Goal: Communication & Community: Answer question/provide support

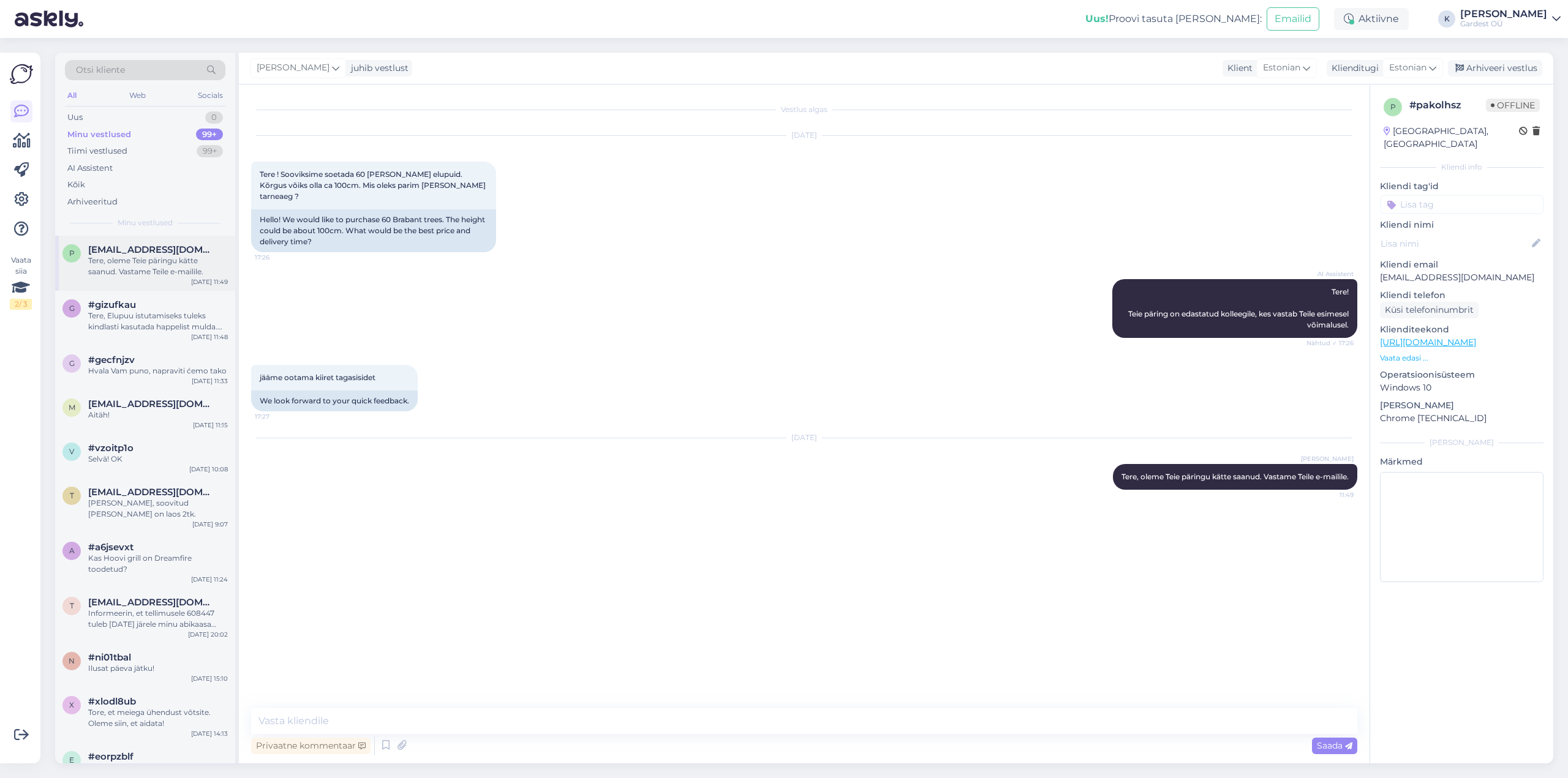
click at [165, 267] on div "Tere, oleme Teie päringu kätte saanud. Vastame Teile e-mailile." at bounding box center [158, 267] width 140 height 22
drag, startPoint x: 1494, startPoint y: 267, endPoint x: 1377, endPoint y: 270, distance: 117.0
click at [1377, 270] on div "p # pakolhsz Offline [GEOGRAPHIC_DATA], [GEOGRAPHIC_DATA] Kliendi info Kliendi …" at bounding box center [1461, 342] width 183 height 516
copy p "[EMAIL_ADDRESS][DOMAIN_NAME]"
click at [111, 170] on div "AI Assistent" at bounding box center [90, 168] width 46 height 12
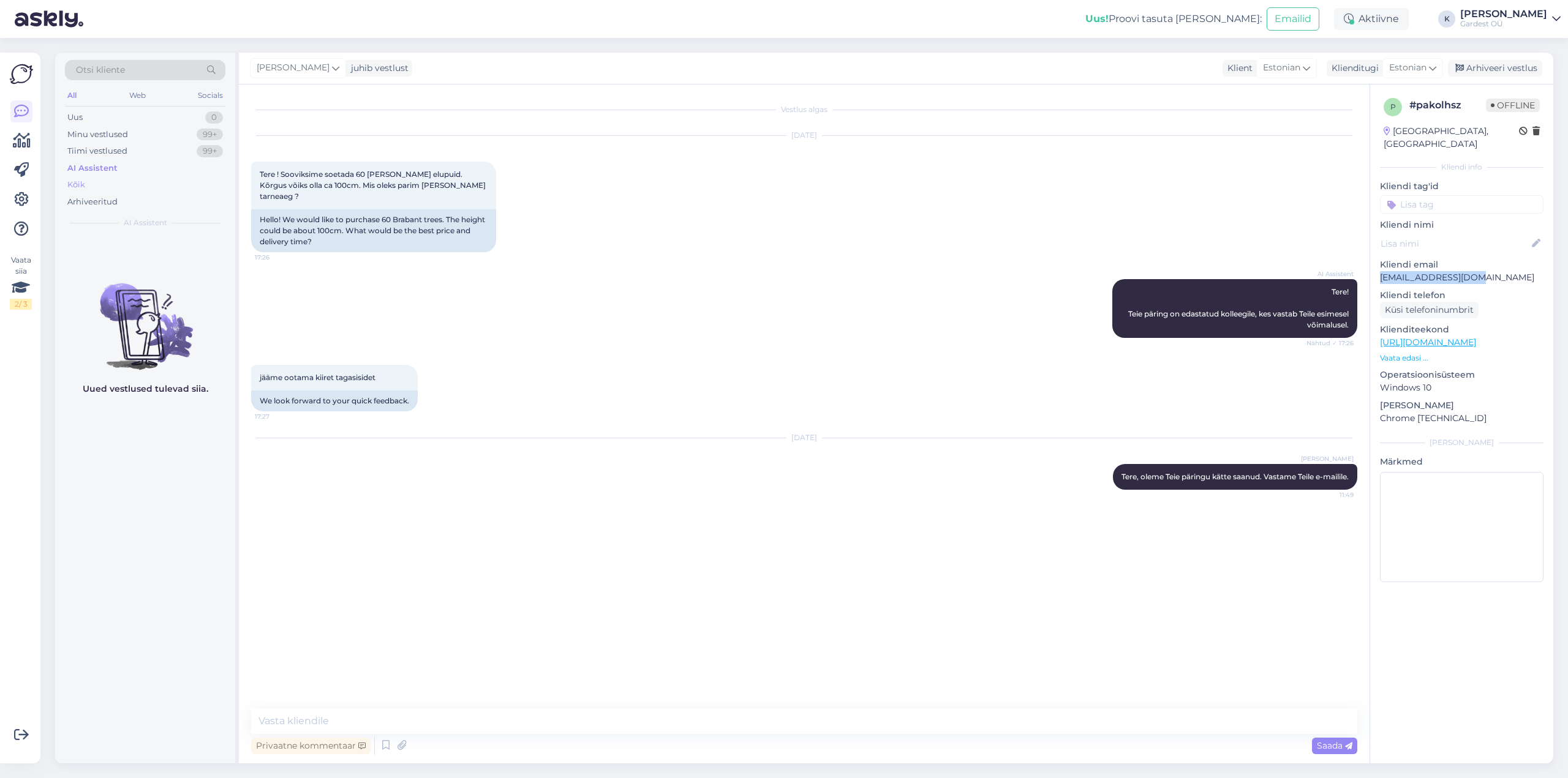
click at [87, 183] on div "Kõik" at bounding box center [145, 185] width 161 height 17
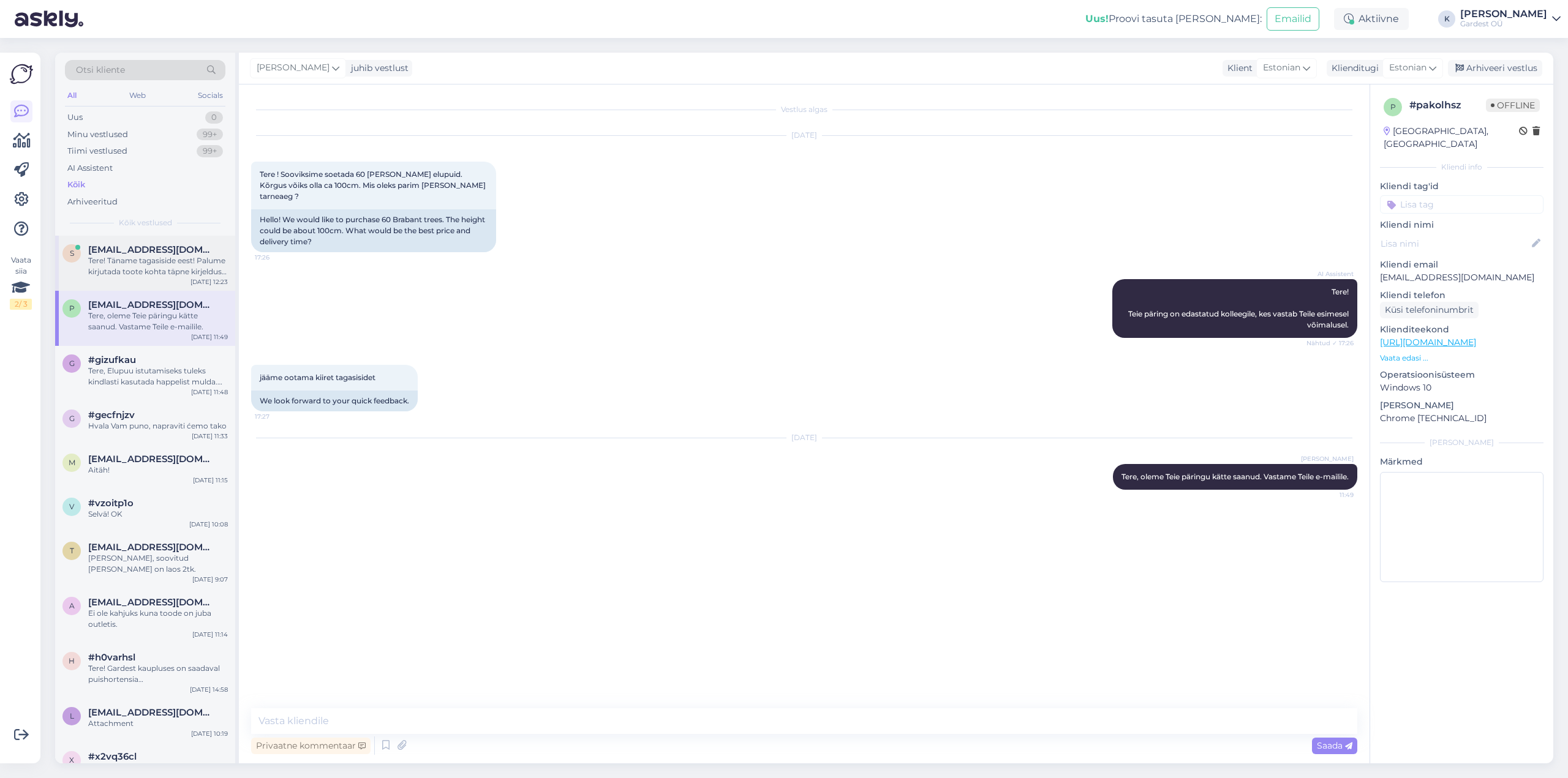
click at [128, 266] on div "Tere! Täname tagasiside eest! Palume kirjutada toote kohta täpne kirjeldus koos…" at bounding box center [158, 267] width 140 height 22
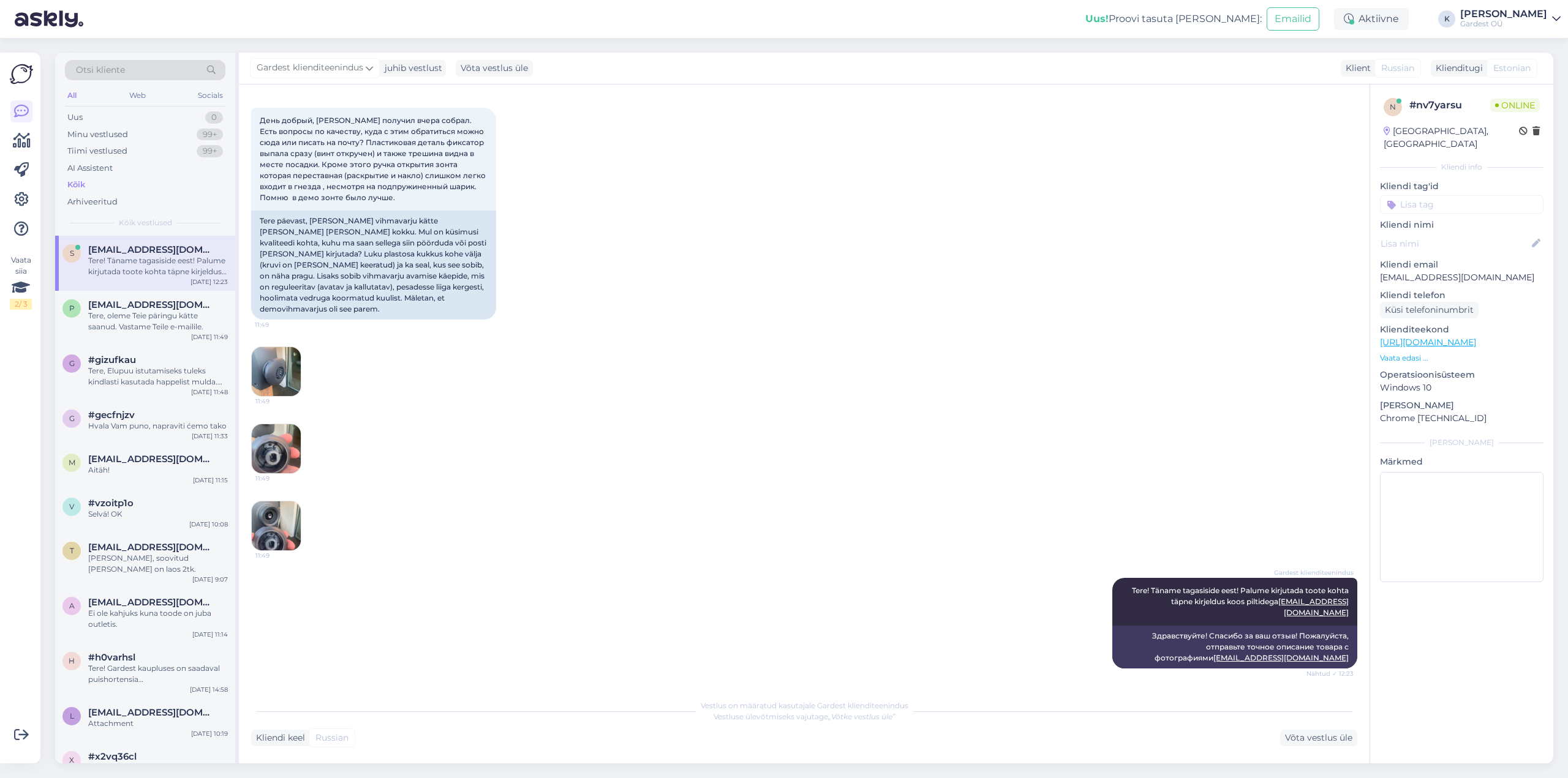
scroll to position [4860, 0]
click at [78, 179] on div "Kõik" at bounding box center [76, 185] width 18 height 12
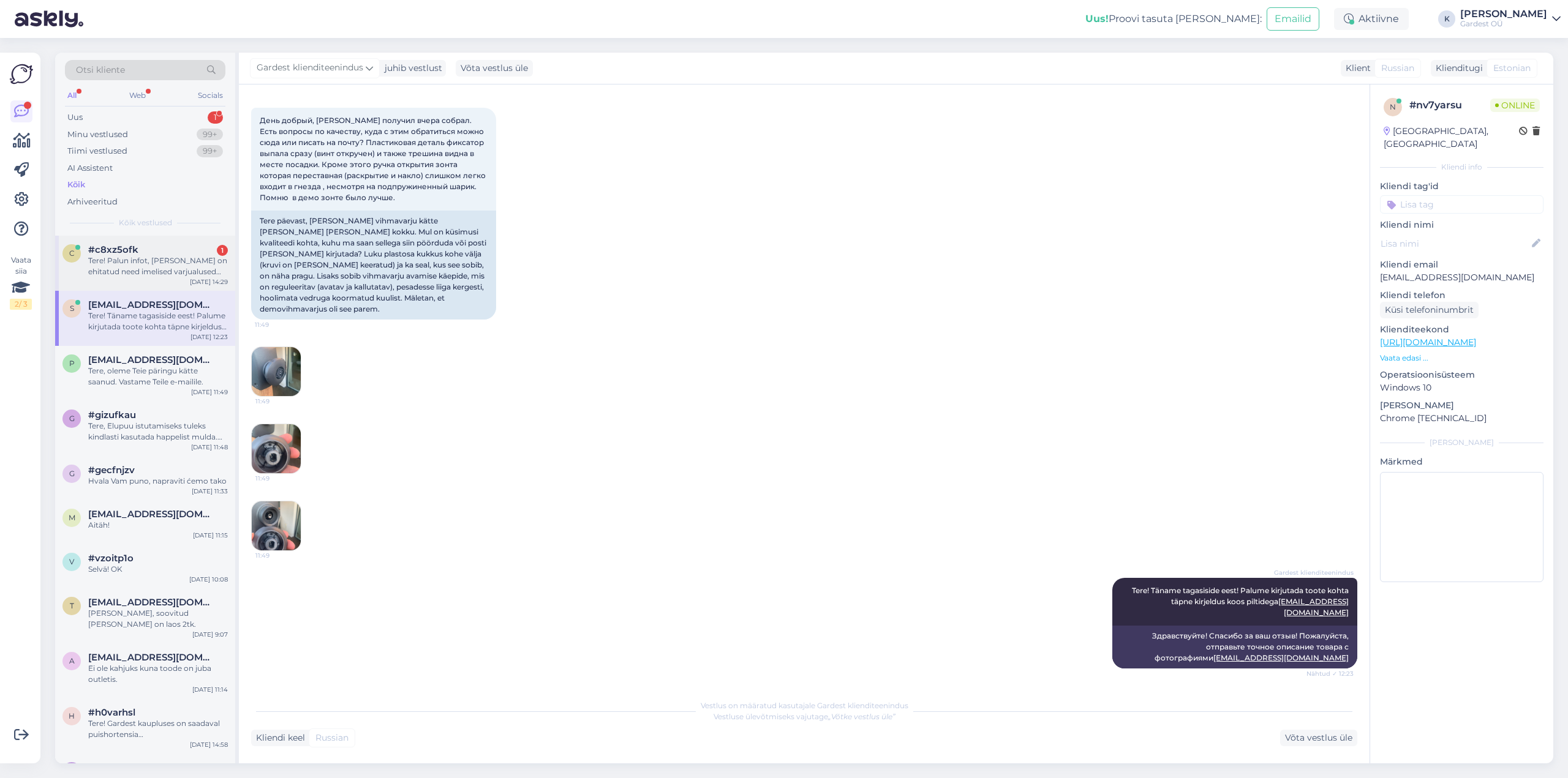
click at [145, 261] on div "Tere! Palun infot, [PERSON_NAME] on ehitatud need imelised varjualused õuelale?" at bounding box center [158, 267] width 140 height 22
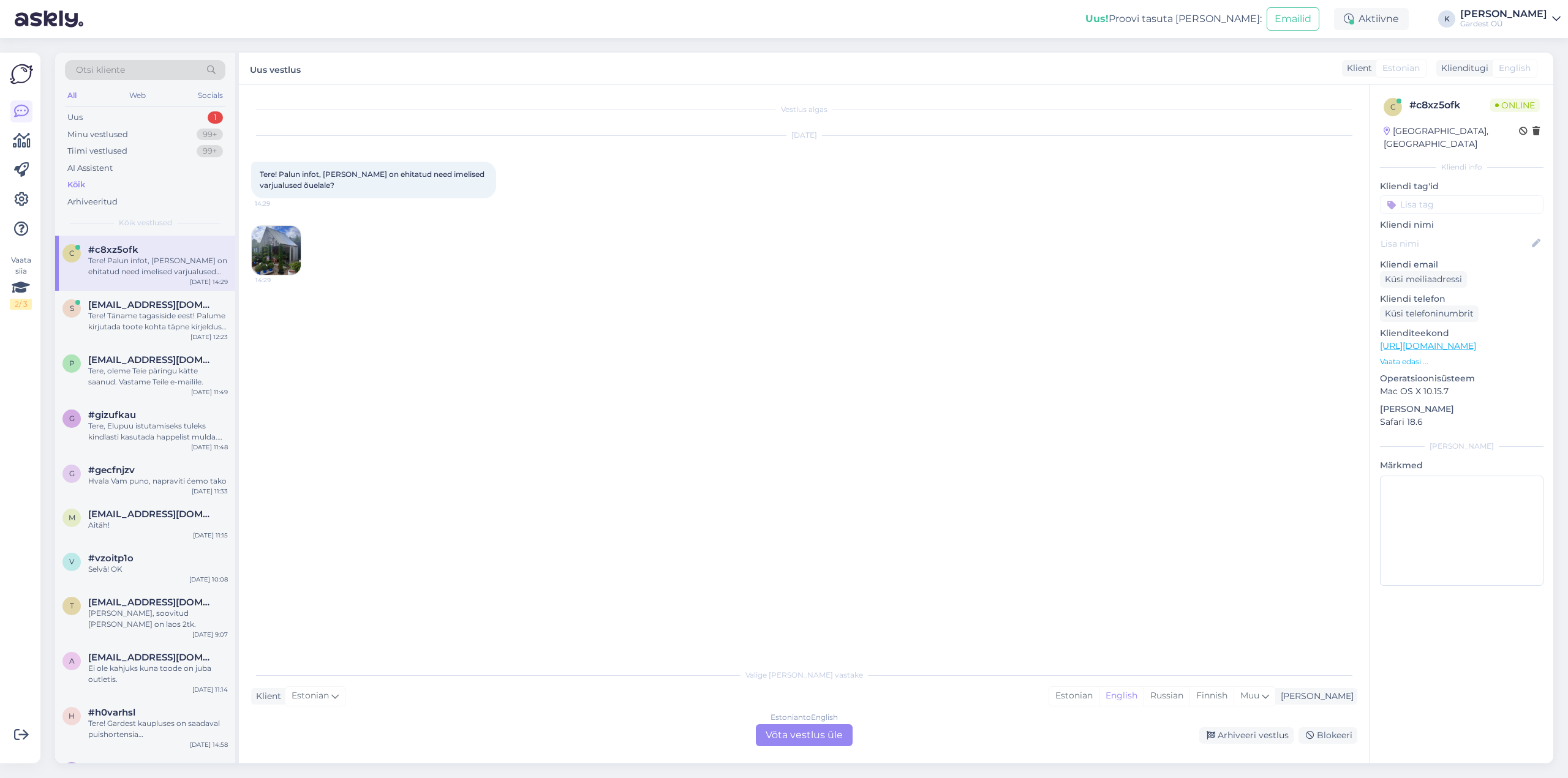
scroll to position [0, 0]
click at [275, 255] on img at bounding box center [276, 250] width 49 height 49
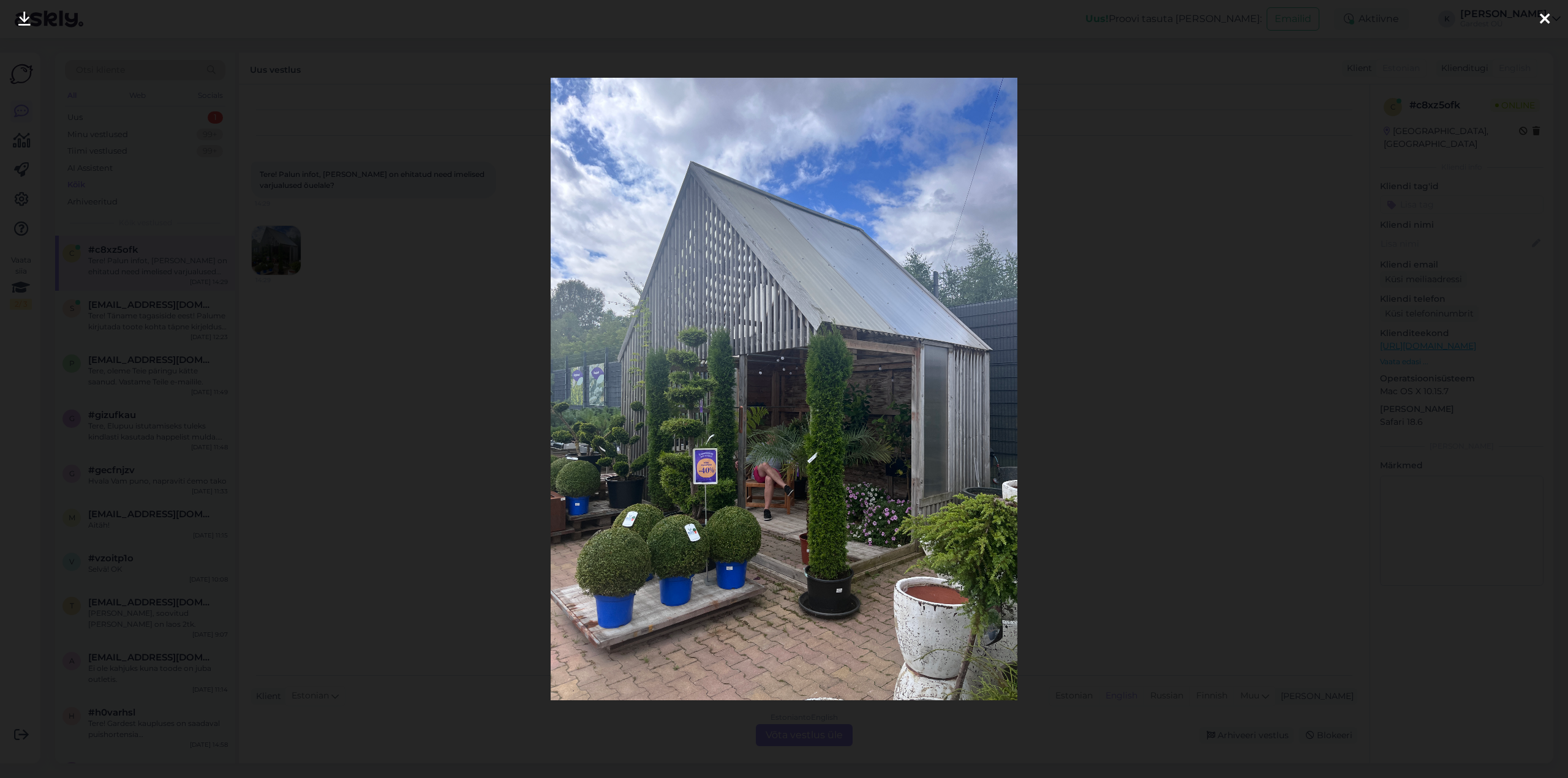
click at [1547, 16] on icon at bounding box center [1545, 19] width 10 height 16
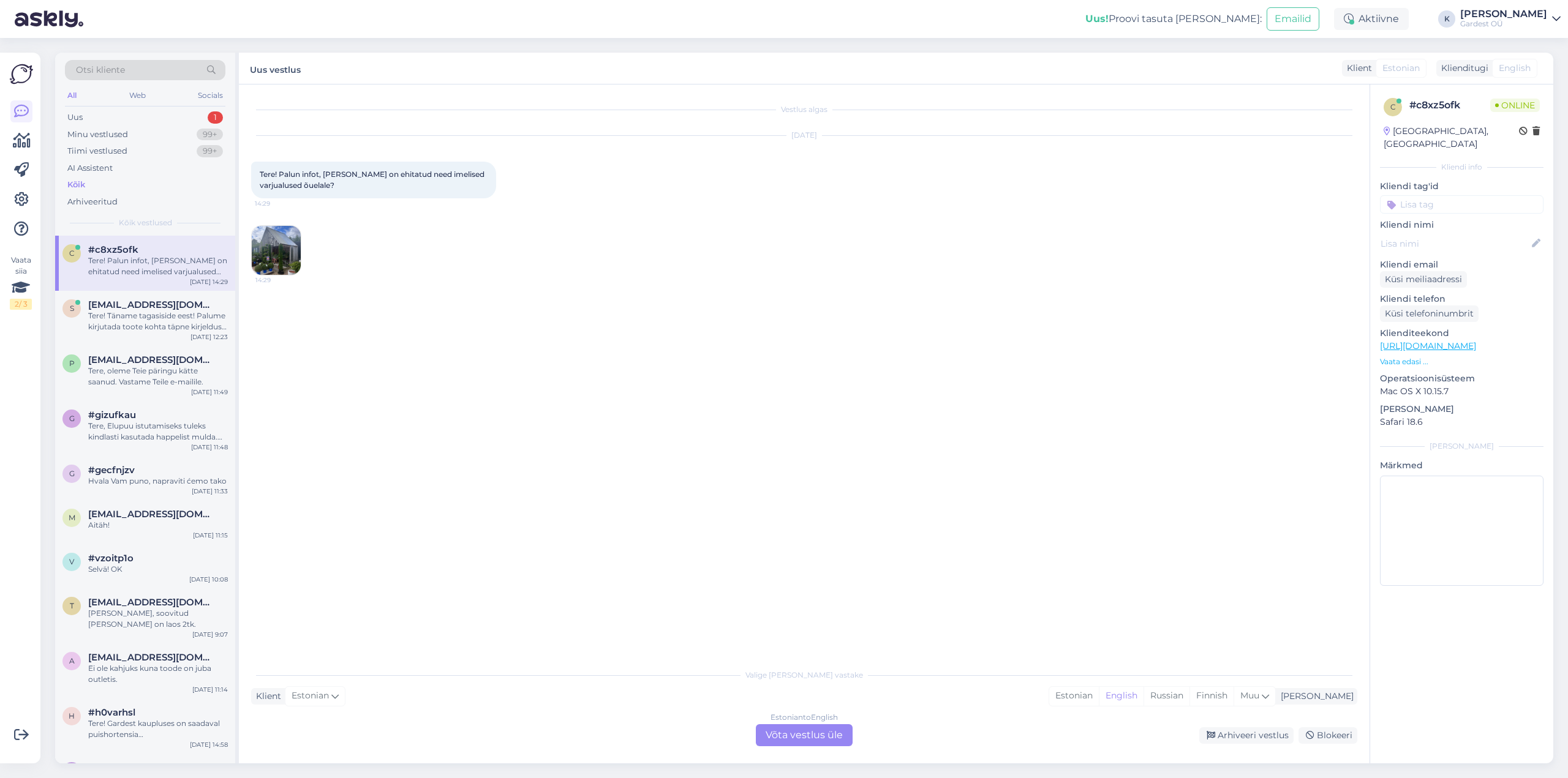
click at [799, 734] on div "Estonian to English Võta vestlus üle" at bounding box center [804, 736] width 97 height 22
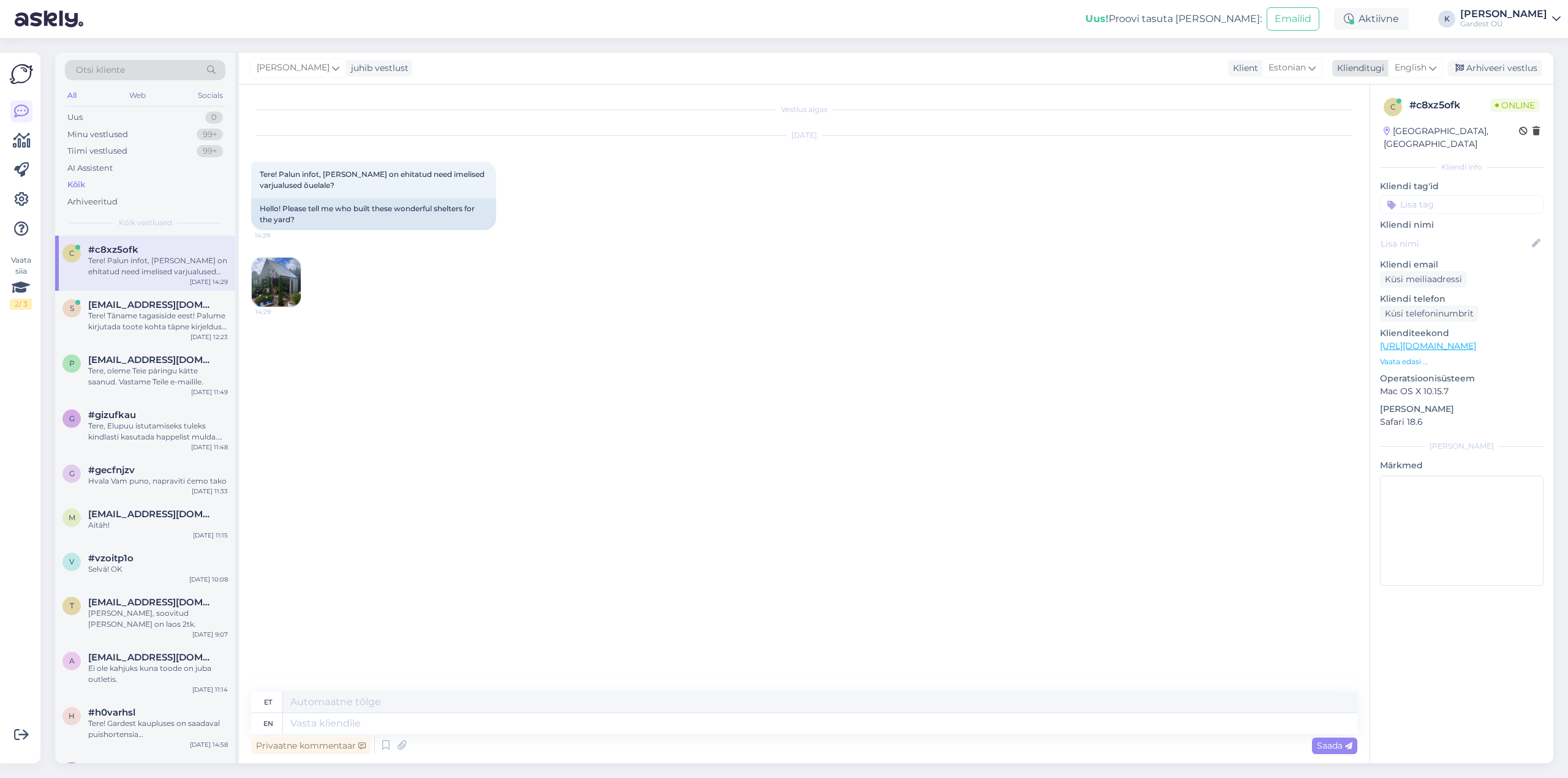
click at [1433, 69] on icon at bounding box center [1433, 67] width 8 height 13
click at [1390, 270] on link "Estonian" at bounding box center [1388, 279] width 134 height 19
click at [464, 728] on textarea at bounding box center [804, 721] width 1107 height 25
click at [282, 295] on img at bounding box center [276, 282] width 49 height 49
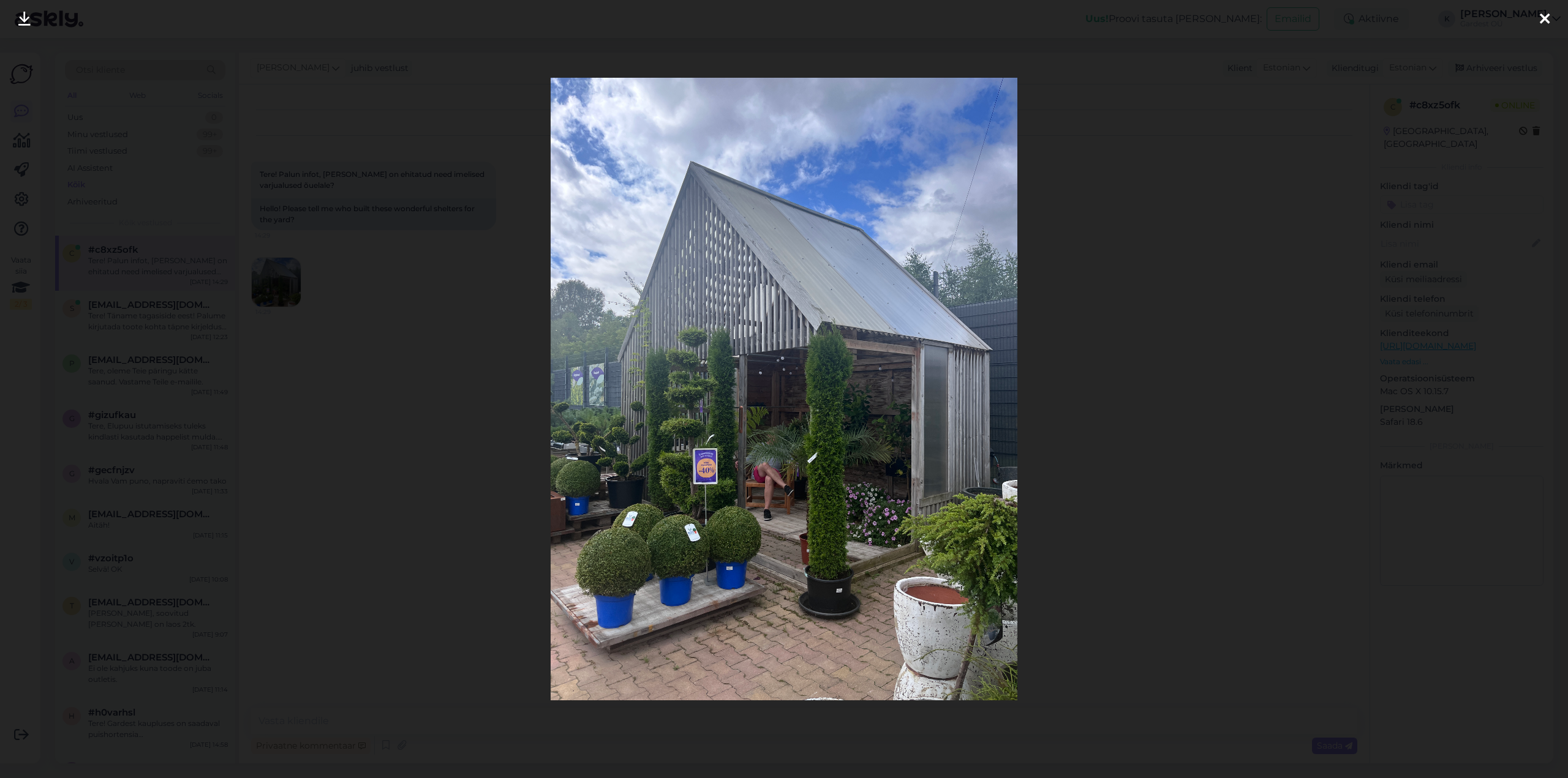
click at [1542, 21] on icon at bounding box center [1545, 19] width 10 height 16
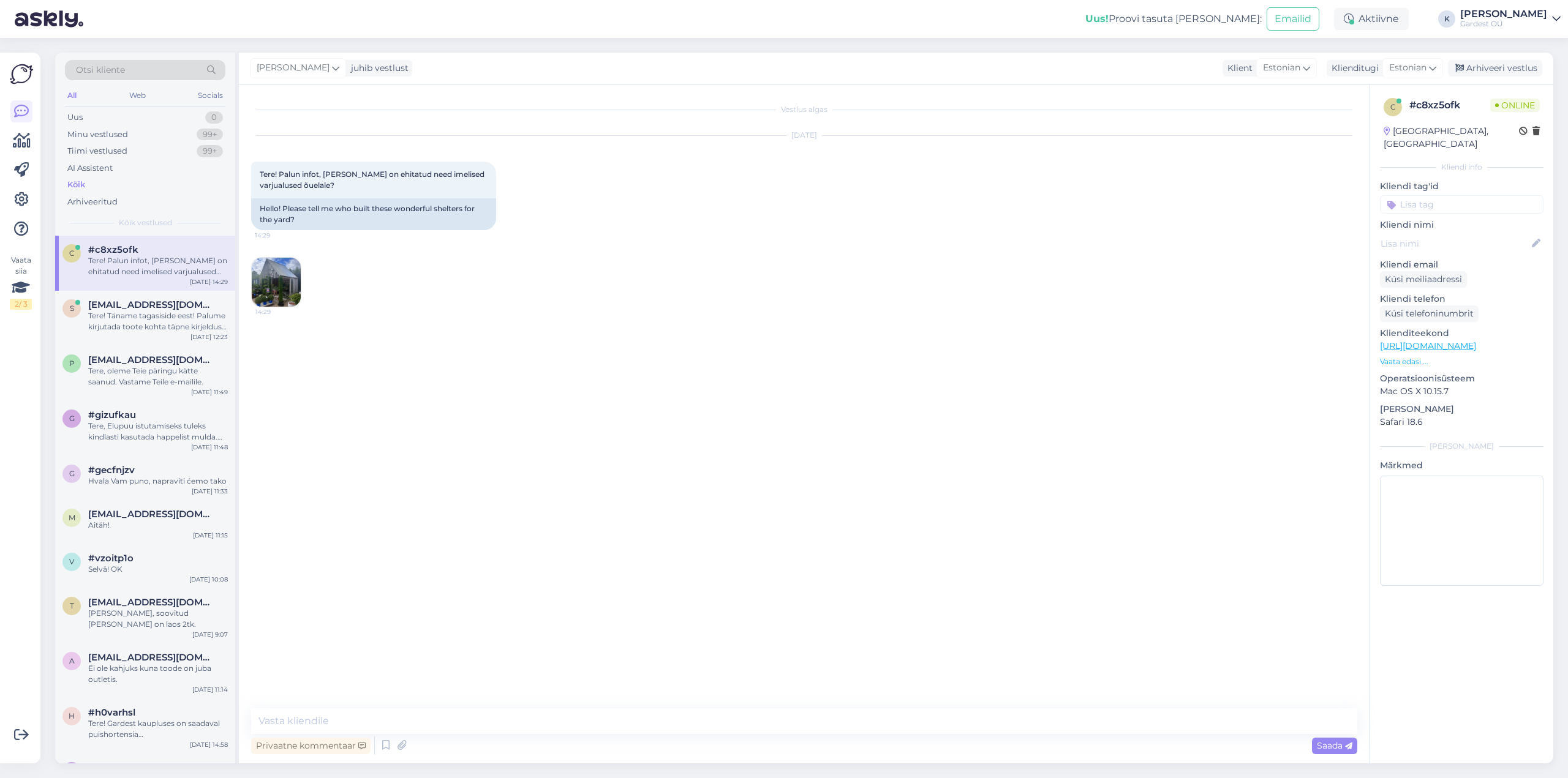
click at [288, 275] on img at bounding box center [276, 282] width 49 height 49
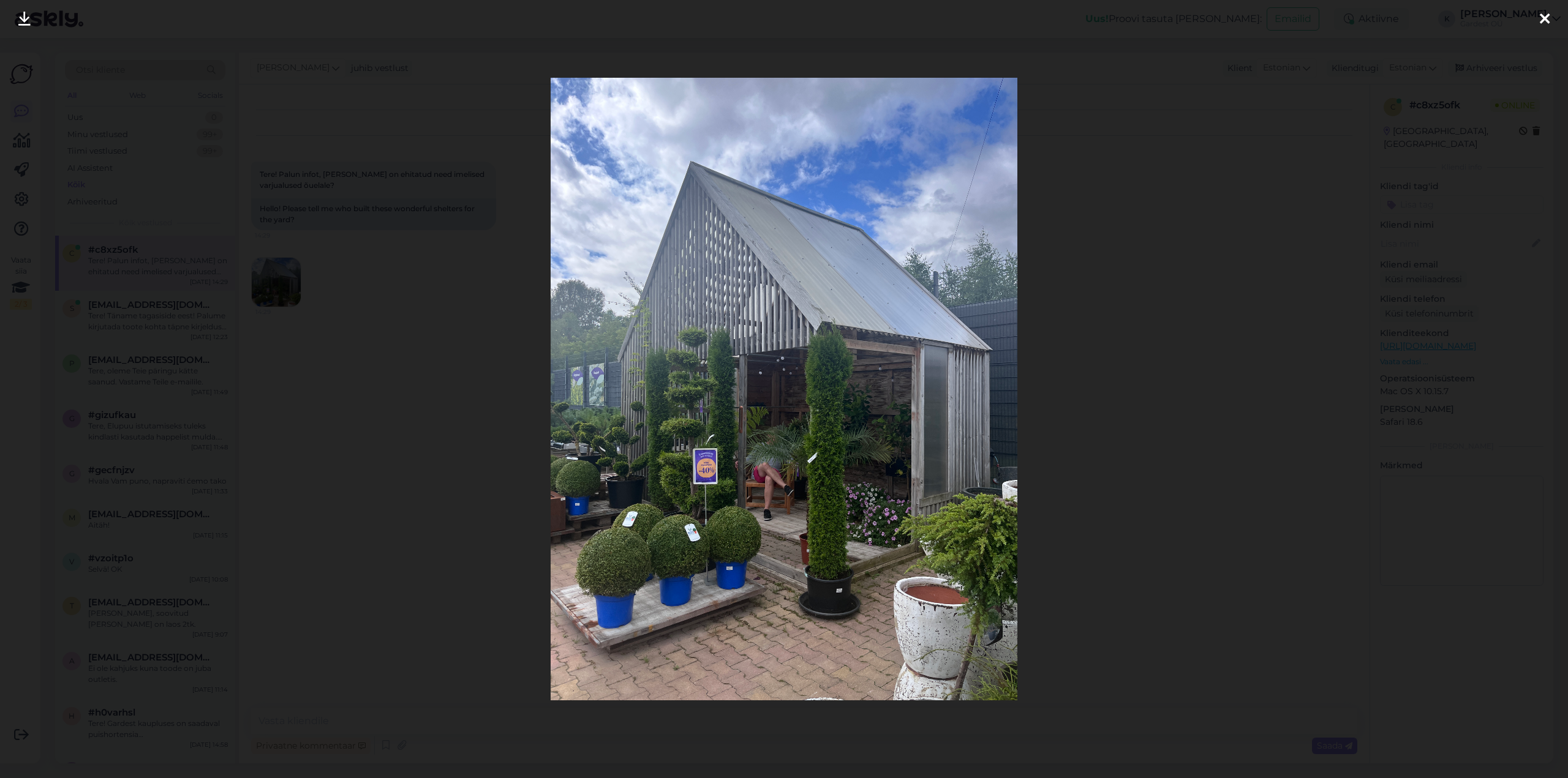
click at [1544, 19] on icon at bounding box center [1545, 19] width 10 height 16
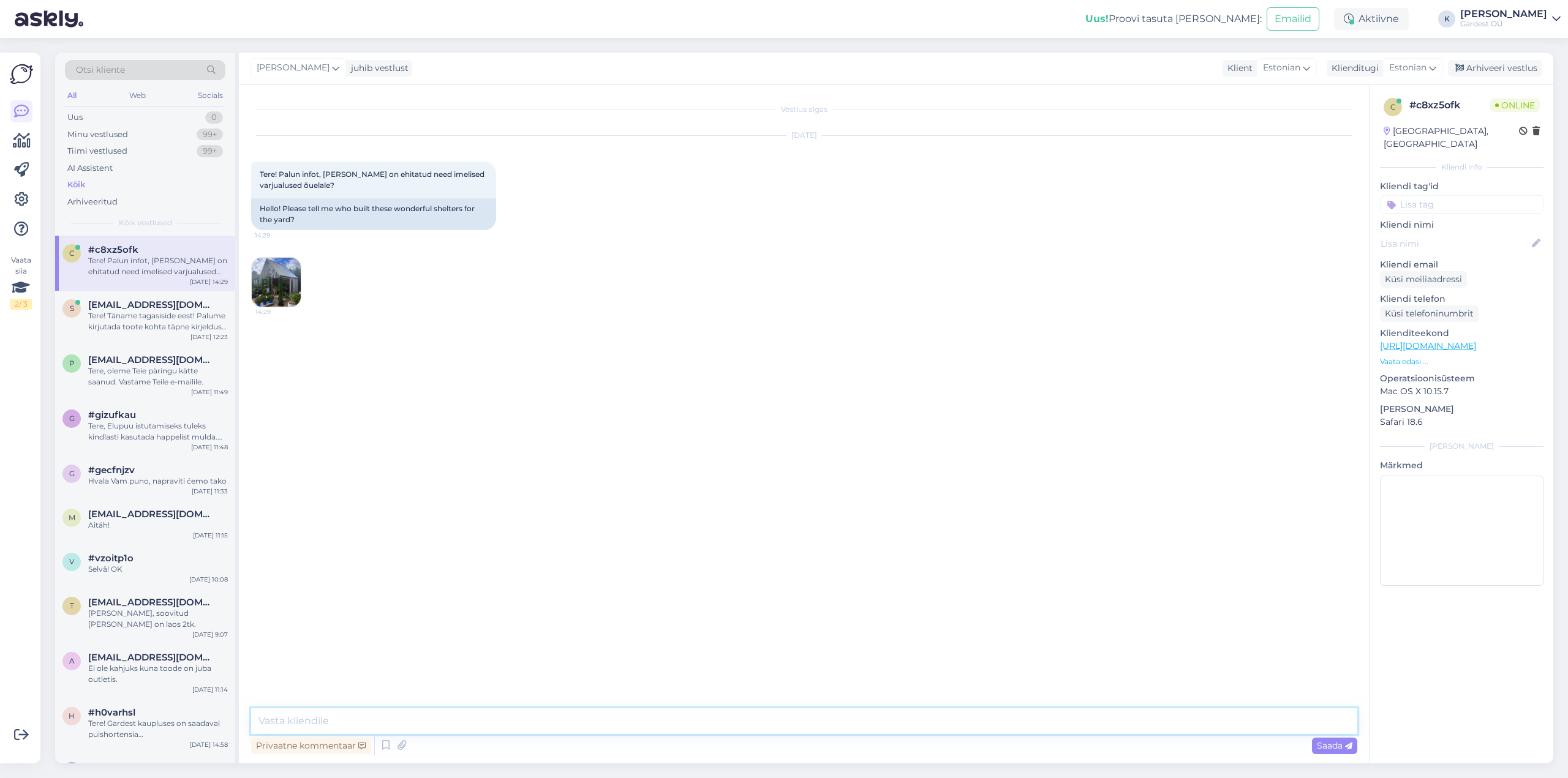
click at [312, 722] on textarea at bounding box center [804, 721] width 1107 height 25
click at [283, 289] on img at bounding box center [276, 282] width 49 height 49
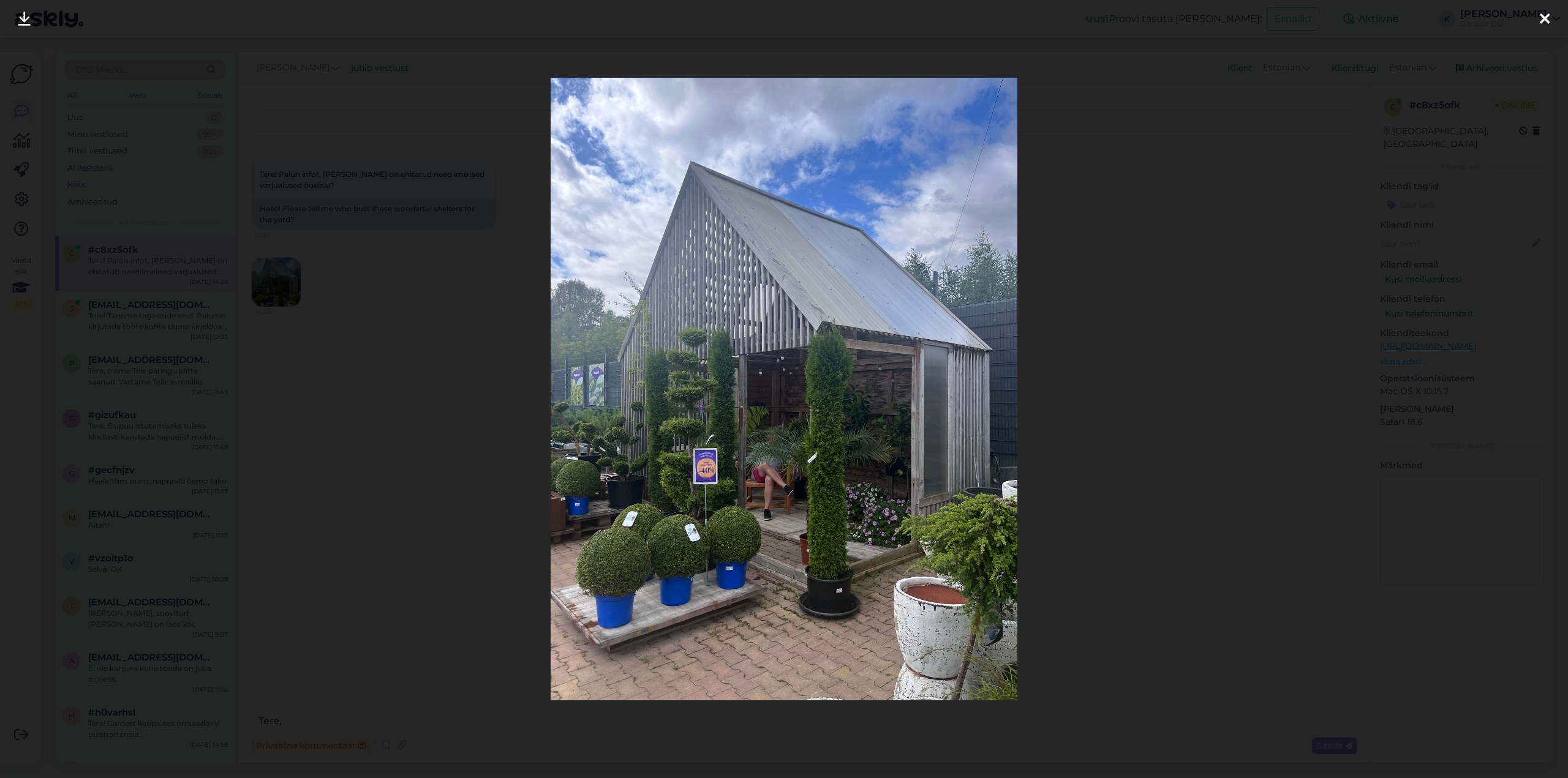
click at [1546, 19] on icon at bounding box center [1545, 19] width 10 height 16
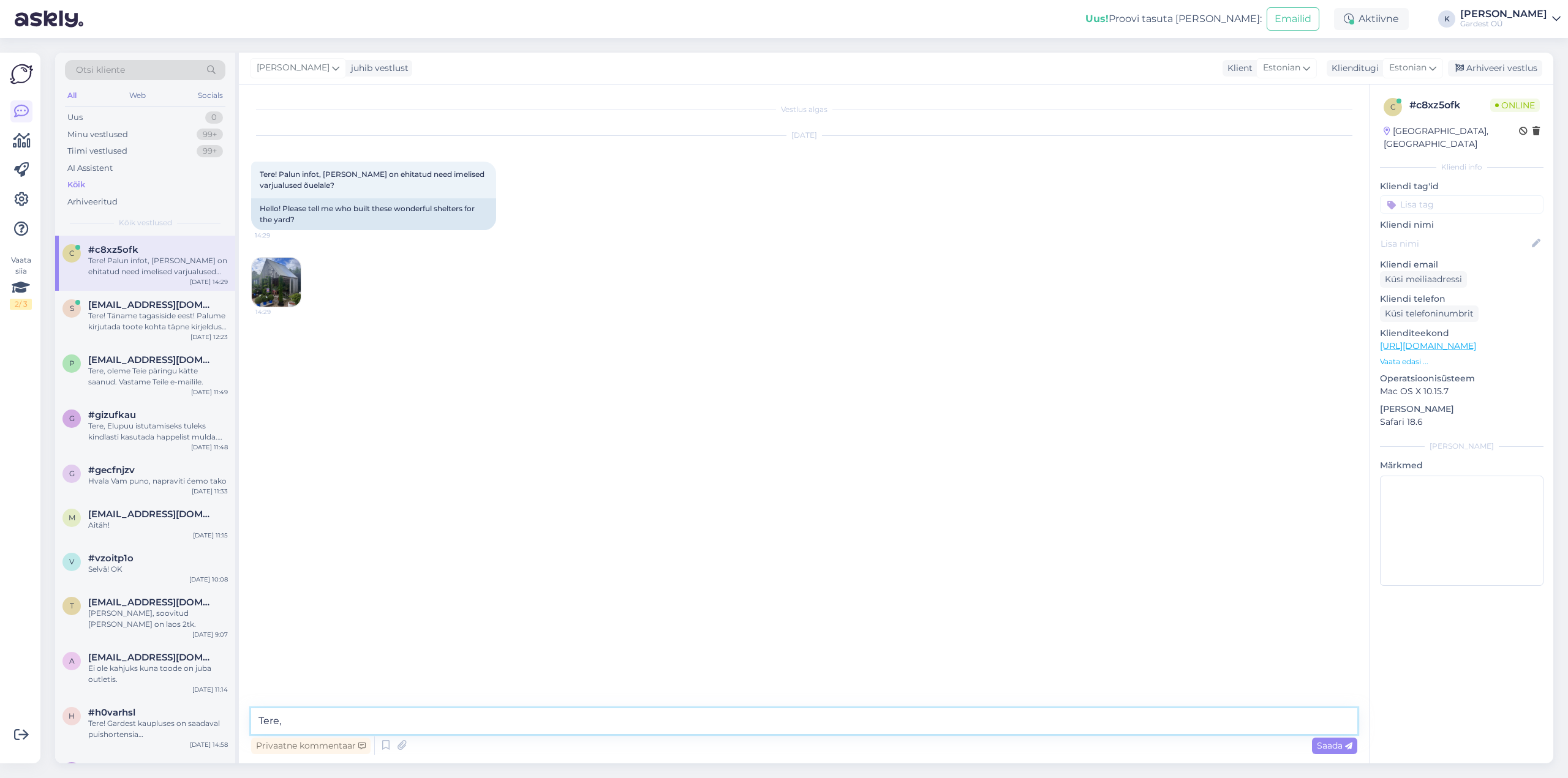
click at [386, 713] on textarea "Tere," at bounding box center [804, 721] width 1107 height 25
drag, startPoint x: 481, startPoint y: 719, endPoint x: 434, endPoint y: 722, distance: 47.1
click at [434, 722] on textarea "Tere, need varjualaused on keskuse ehitamise ajal Hollandlaste poolt ehitatud." at bounding box center [804, 721] width 1107 height 25
click at [736, 722] on textarea "Tere, need varjualaused on keskuse ehitamise ajal Hollandlaste poolt ehitatud." at bounding box center [804, 721] width 1107 height 25
drag, startPoint x: 657, startPoint y: 721, endPoint x: 176, endPoint y: 752, distance: 482.0
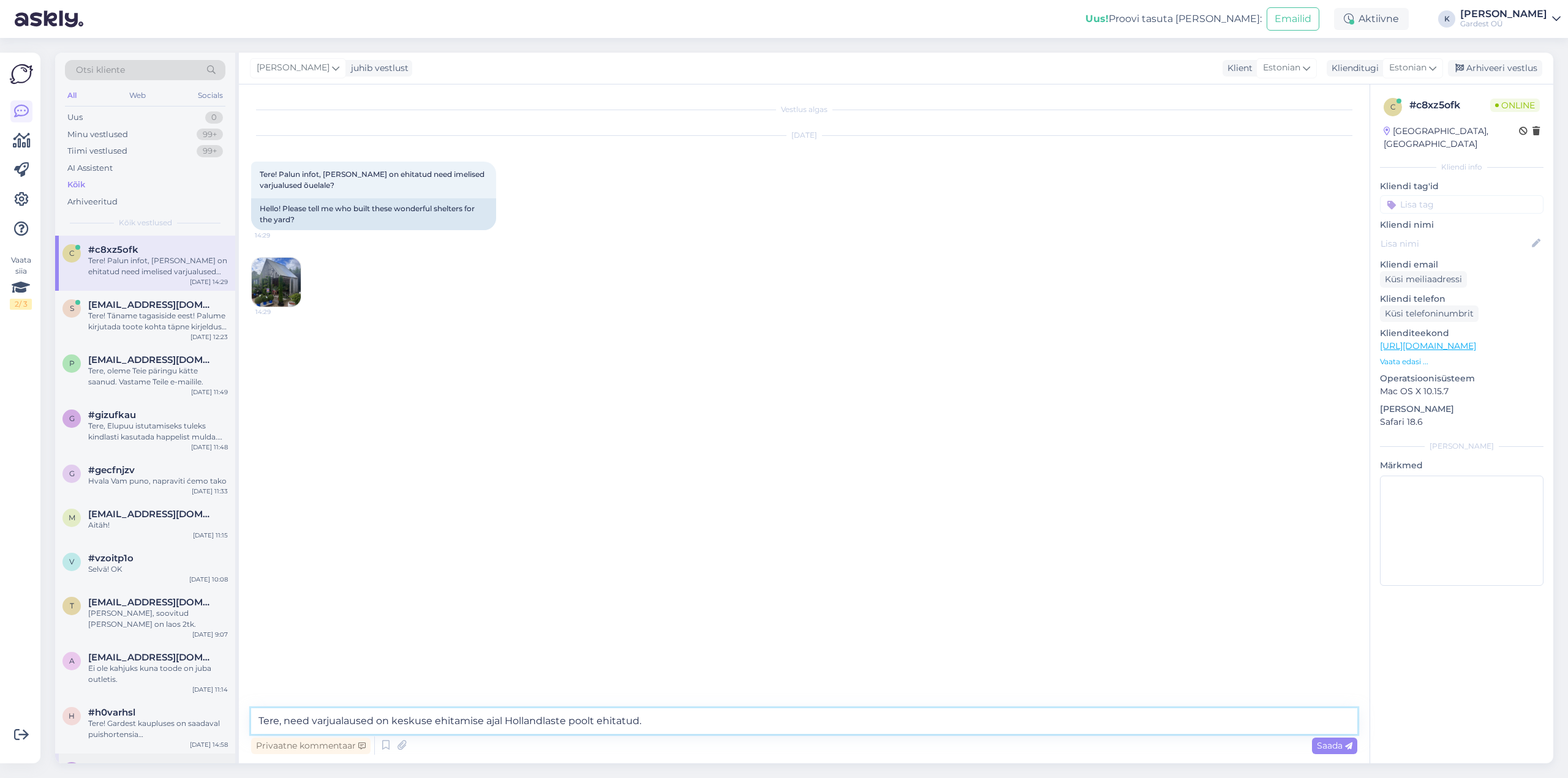
click at [178, 749] on div "Otsi kliente All Web Socials Uus 0 Minu vestlused 99+ Tiimi vestlused 99+ AI As…" at bounding box center [804, 408] width 1498 height 711
click at [684, 726] on textarea "Tere, need varjualaused on keskuse ehitamise ajal Hollandlaste poolt ehitatud." at bounding box center [804, 721] width 1107 height 25
click at [656, 722] on textarea "Tere, need varjualaused on keskuse ehitamise ajal Hollandlaste poolt ehitatud." at bounding box center [804, 721] width 1107 height 25
drag, startPoint x: 429, startPoint y: 722, endPoint x: 394, endPoint y: 723, distance: 35.0
click at [394, 723] on textarea "Tere, need varjualaused on keskuse ehitamise ajal Hollandlaste poolt ehitatud." at bounding box center [804, 721] width 1107 height 25
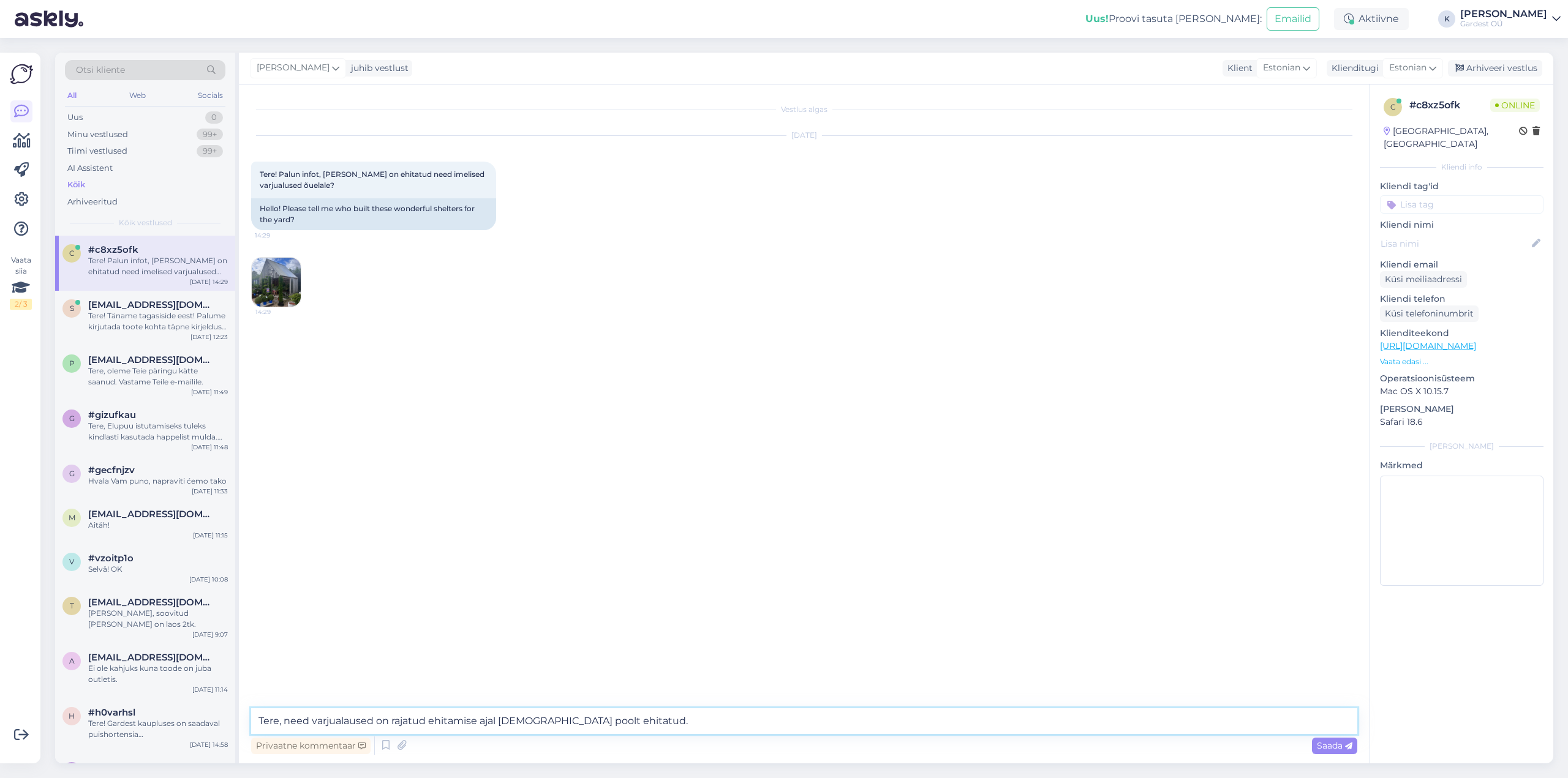
drag, startPoint x: 498, startPoint y: 722, endPoint x: 709, endPoint y: 724, distance: 211.0
click at [708, 724] on textarea "Tere, need varjualaused on rajatud ehitamise ajal [DEMOGRAPHIC_DATA] poolt ehit…" at bounding box center [804, 721] width 1107 height 25
type textarea "Tere, need varjualaused on rajatud ehitamise ajal. Need on osa kogu keskuse pro…"
click at [1334, 752] on div "Saada" at bounding box center [1335, 746] width 46 height 16
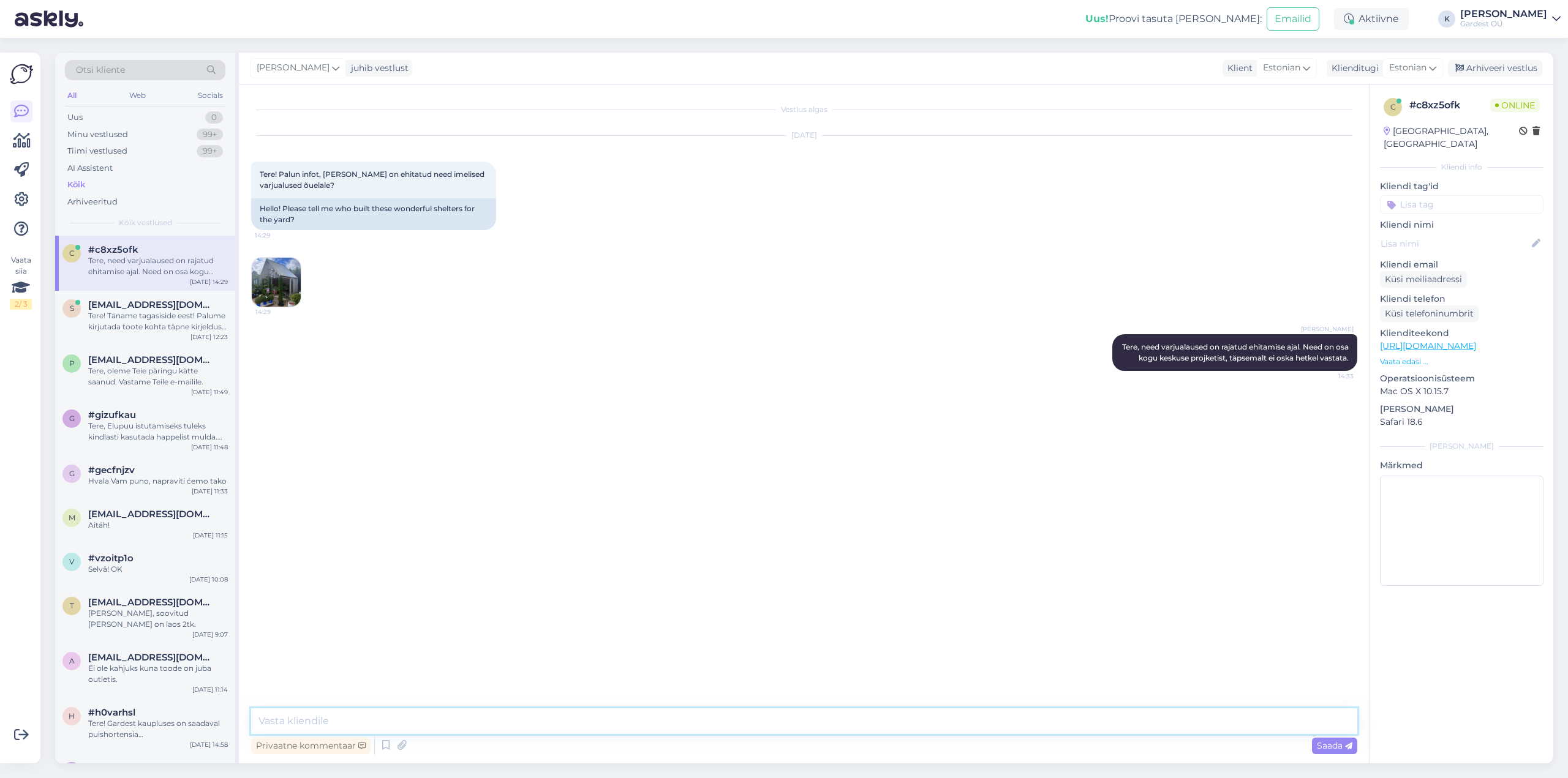
click at [1036, 725] on textarea at bounding box center [804, 721] width 1107 height 25
click at [1092, 356] on icon at bounding box center [1093, 353] width 8 height 8
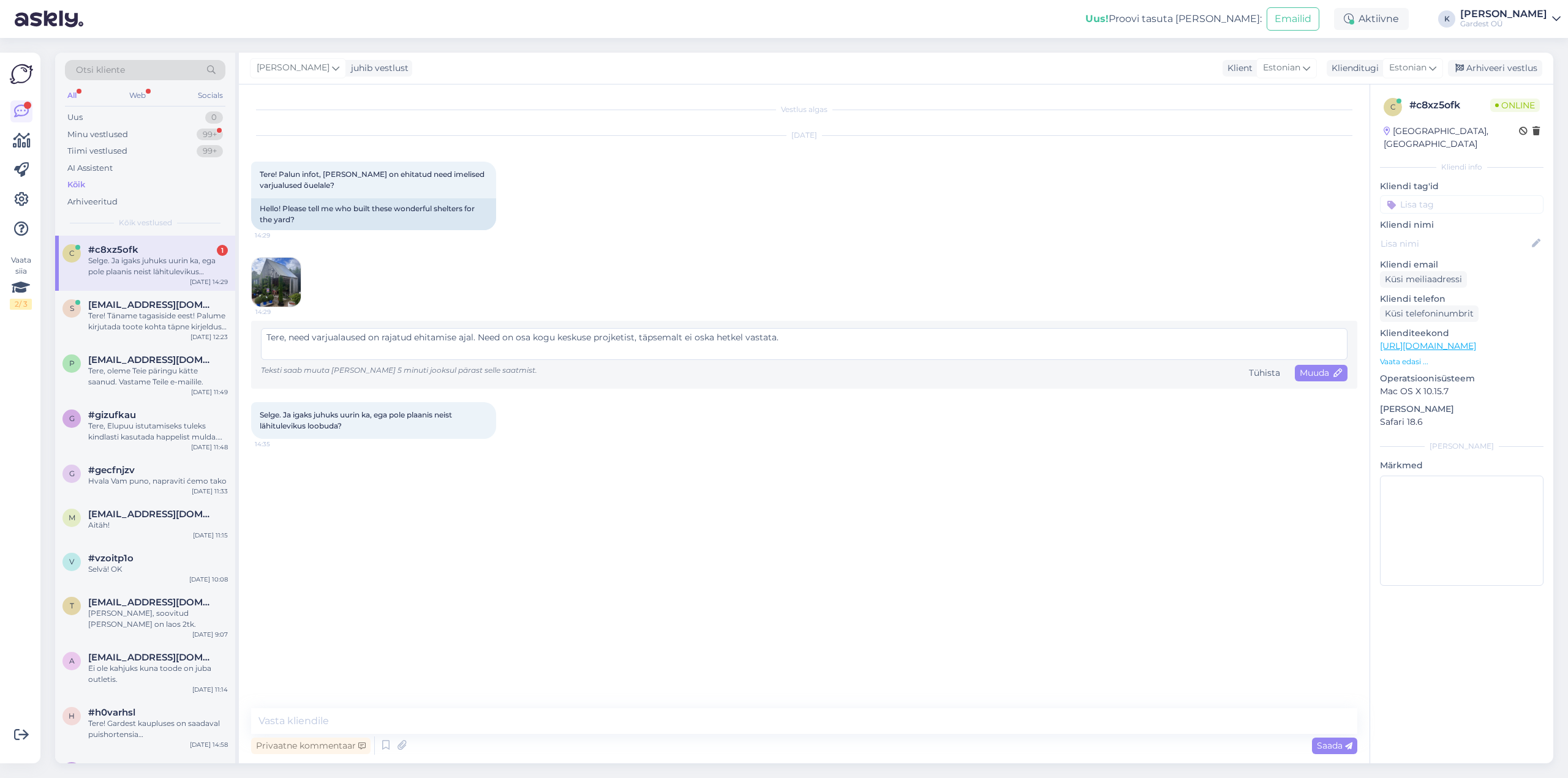
drag, startPoint x: 635, startPoint y: 337, endPoint x: 611, endPoint y: 337, distance: 24.0
click at [611, 337] on textarea "Tere, need varjualaused on rajatud ehitamise ajal. Need on osa kogu keskuse pro…" at bounding box center [804, 344] width 1087 height 32
type textarea "Tere, need varjualaused on rajatud ehitamise ajal. Need on osa kogu keskuse pro…"
click at [1311, 372] on span "Muuda" at bounding box center [1321, 373] width 43 height 11
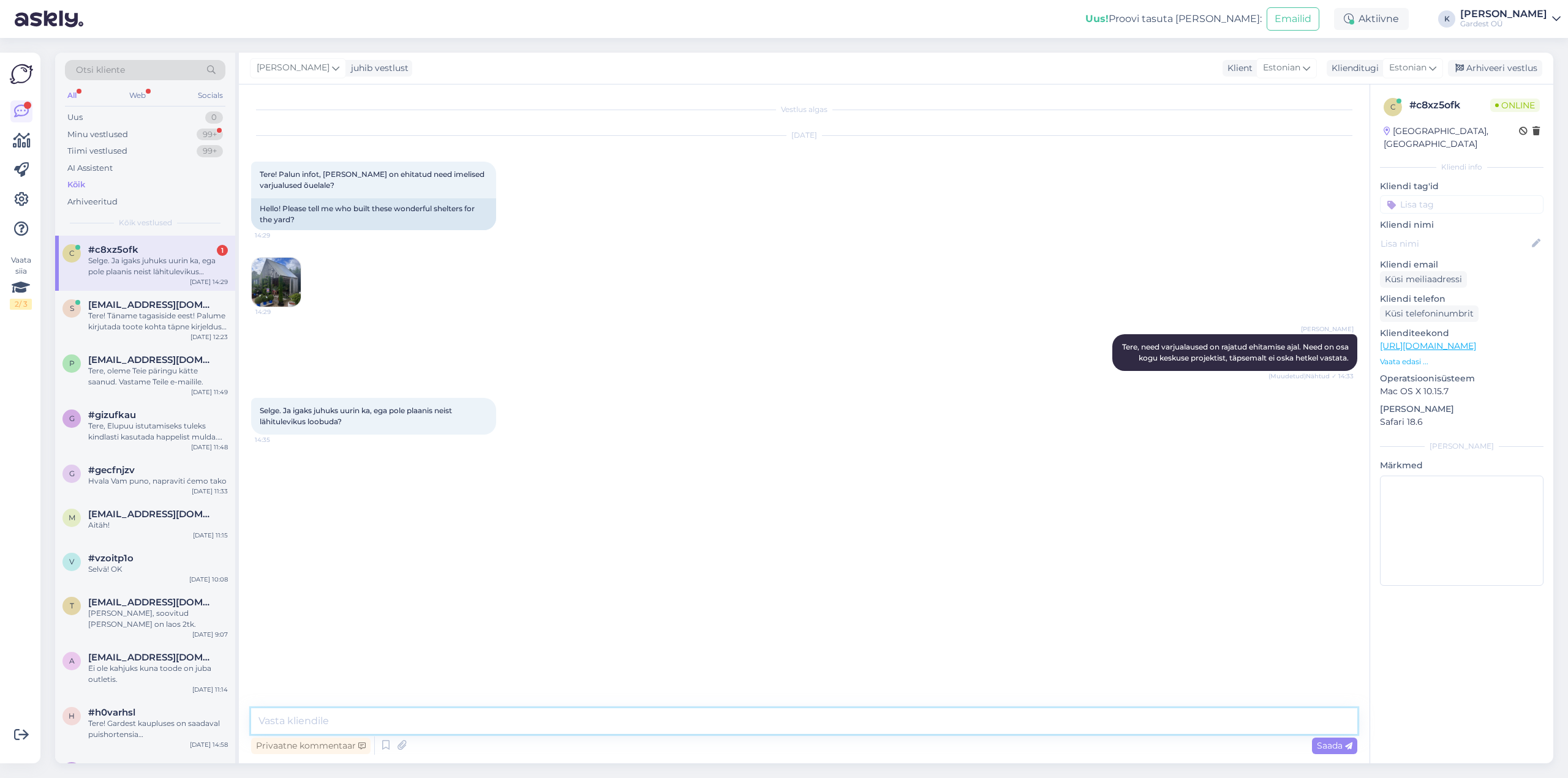
click at [308, 725] on textarea at bounding box center [804, 721] width 1107 height 25
type textarea "H"
click at [258, 722] on textarea "ei ole plaanis loobuda" at bounding box center [804, 721] width 1107 height 25
click at [391, 724] on textarea "Ei ole plaanis loobuda" at bounding box center [804, 721] width 1107 height 25
type textarea "Ei ole plaanis loobuda."
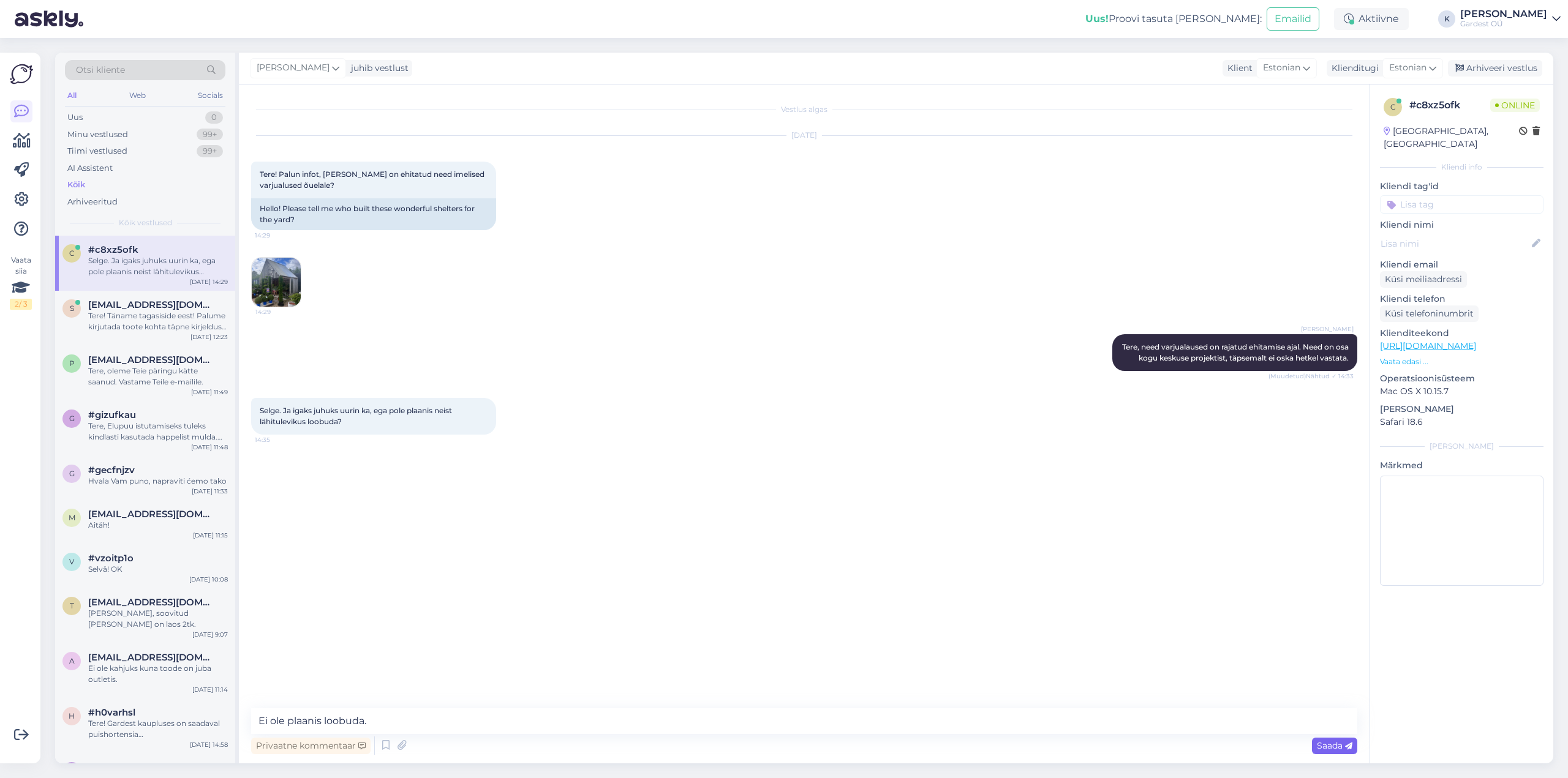
click at [1330, 746] on span "Saada" at bounding box center [1335, 746] width 36 height 11
